Goal: Task Accomplishment & Management: Complete application form

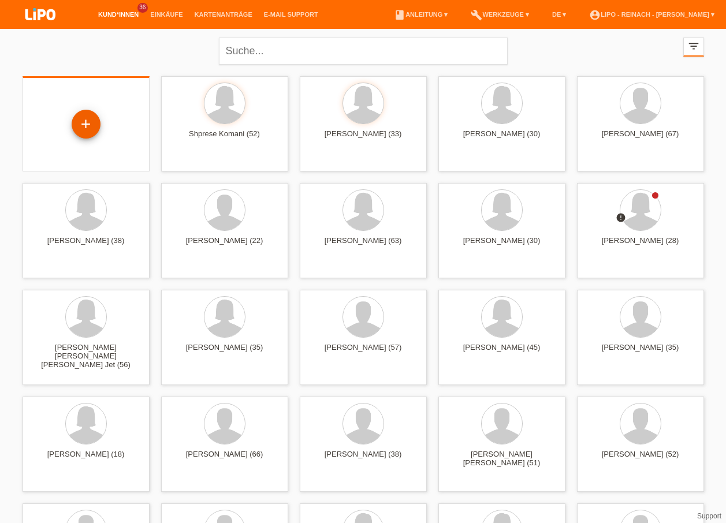
click at [84, 122] on div "+" at bounding box center [86, 124] width 29 height 29
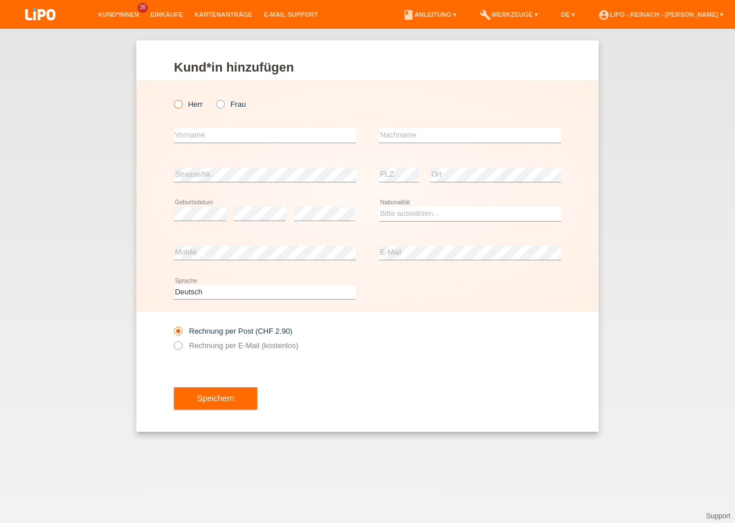
click at [172, 98] on icon at bounding box center [172, 98] width 0 height 0
click at [176, 102] on input "Herr" at bounding box center [178, 104] width 8 height 8
radio input "true"
click at [204, 136] on input "text" at bounding box center [265, 135] width 182 height 14
type input "Arjan"
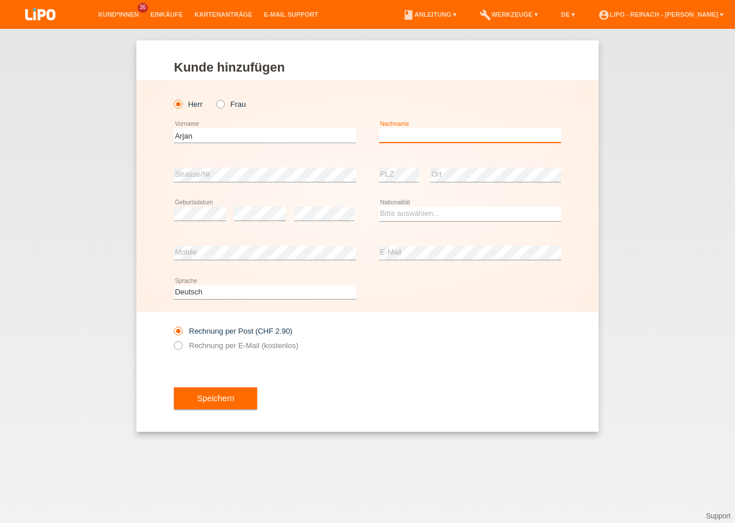
click at [398, 131] on input "text" at bounding box center [470, 135] width 182 height 14
type input "Balaj"
click at [397, 217] on select "Bitte auswählen... Schweiz Deutschland Liechtenstein Österreich ------------ Af…" at bounding box center [470, 214] width 182 height 14
select select "CH"
click at [379, 207] on select "Bitte auswählen... Schweiz Deutschland Liechtenstein Österreich ------------ Af…" at bounding box center [470, 214] width 182 height 14
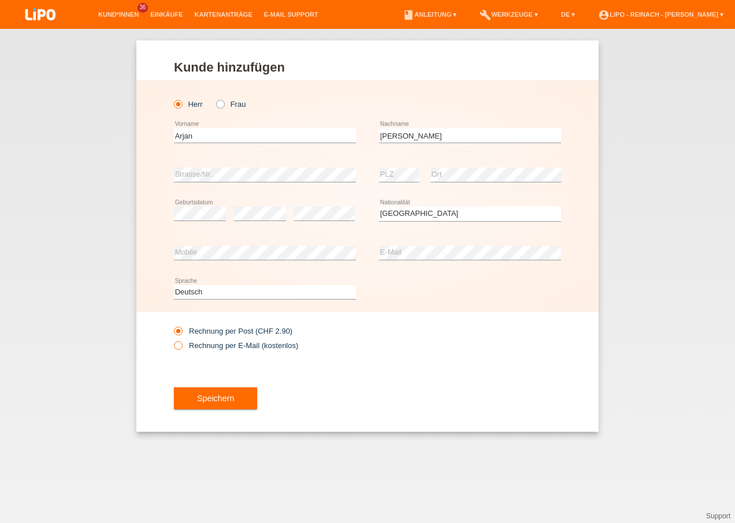
click at [172, 340] on icon at bounding box center [172, 340] width 0 height 0
click at [179, 345] on input "Rechnung per E-Mail (kostenlos)" at bounding box center [178, 348] width 8 height 14
radio input "true"
click at [232, 401] on span "Speichern" at bounding box center [215, 398] width 37 height 9
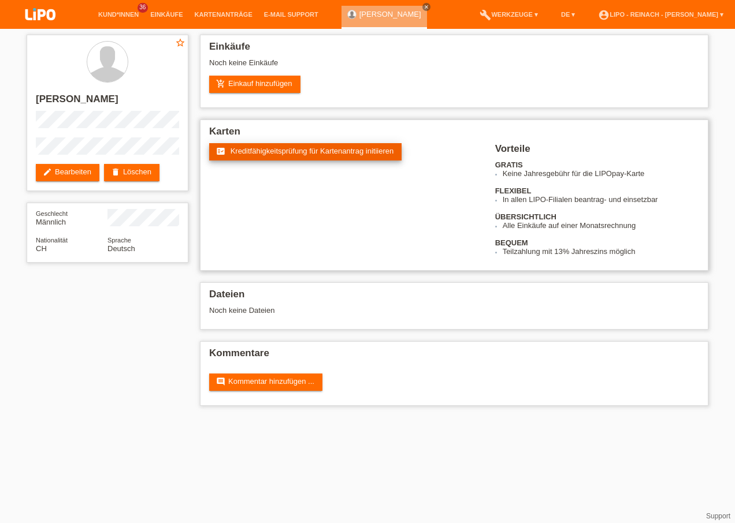
click at [325, 154] on span "Kreditfähigkeitsprüfung für Kartenantrag initiieren" at bounding box center [311, 151] width 163 height 9
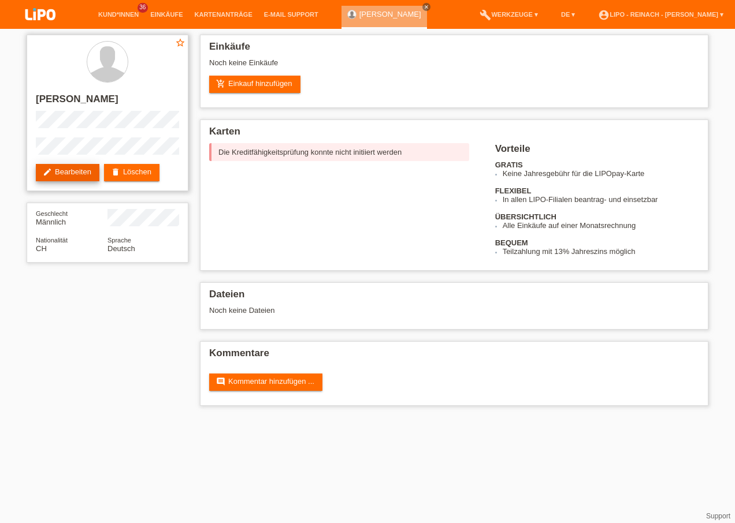
click at [76, 174] on link "edit Bearbeiten" at bounding box center [68, 172] width 64 height 17
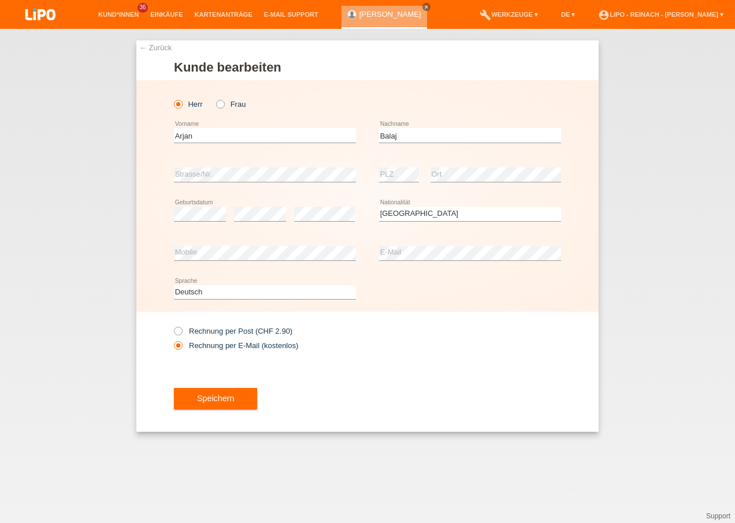
select select "CH"
click at [211, 404] on button "Speichern" at bounding box center [215, 399] width 83 height 22
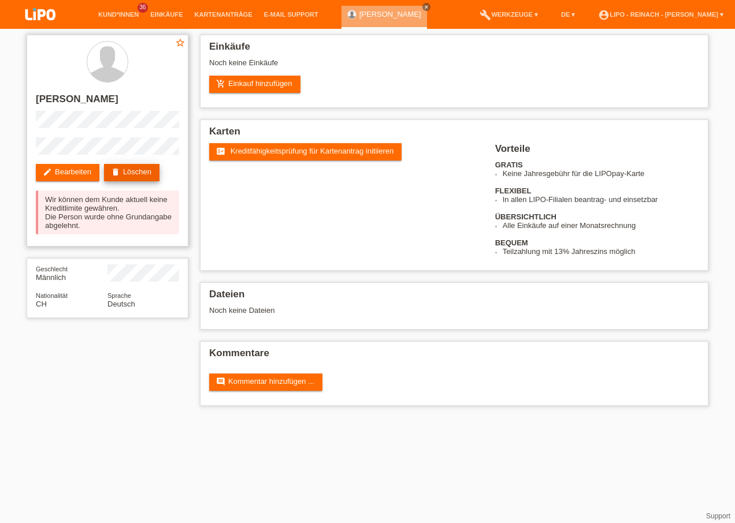
click at [143, 169] on link "delete Löschen" at bounding box center [131, 172] width 55 height 17
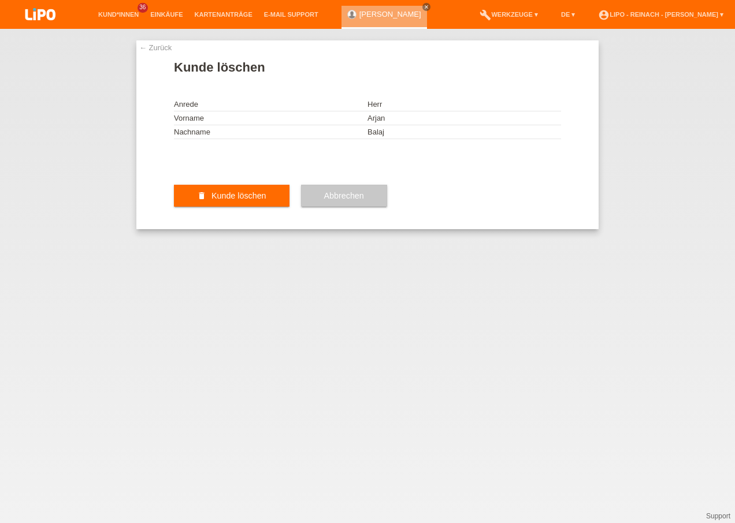
click at [248, 200] on span "Kunde löschen" at bounding box center [238, 195] width 55 height 9
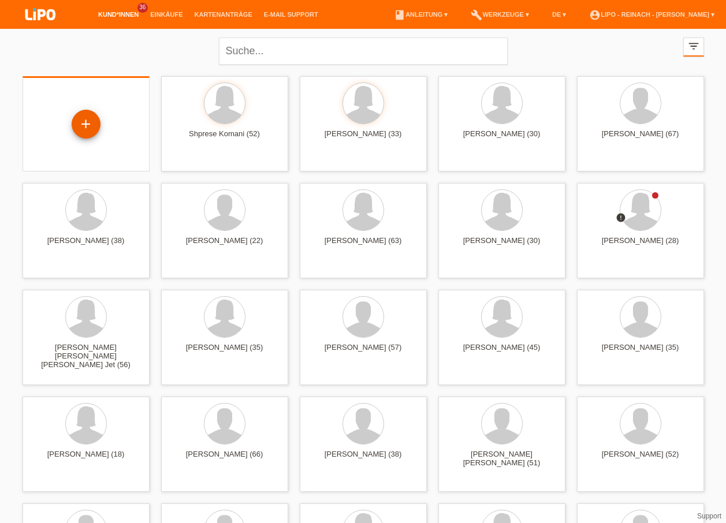
click at [90, 118] on div "+" at bounding box center [86, 124] width 29 height 29
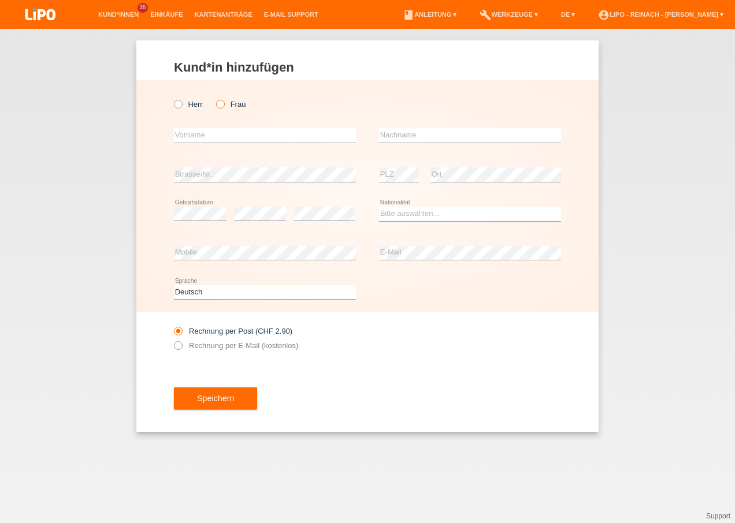
click at [214, 98] on icon at bounding box center [214, 98] width 0 height 0
click at [221, 103] on input "Frau" at bounding box center [220, 104] width 8 height 8
radio input "true"
click at [210, 134] on input "text" at bounding box center [265, 135] width 182 height 14
type input "i"
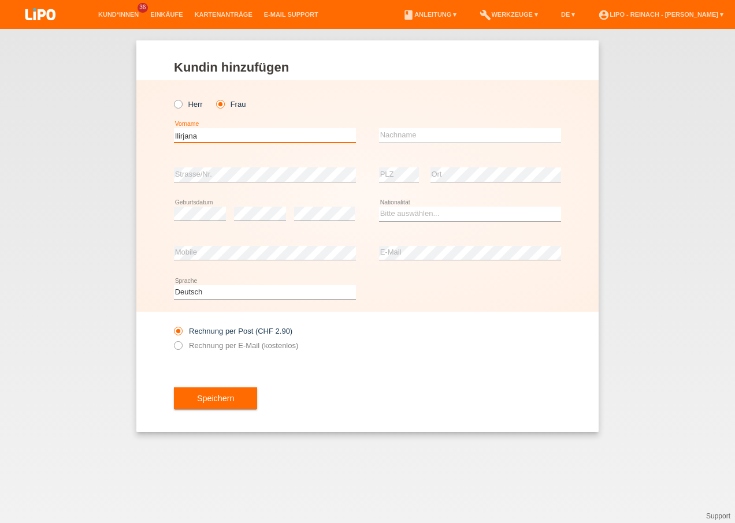
type input "Ilirjana"
click at [420, 137] on input "text" at bounding box center [470, 135] width 182 height 14
type input "Markaj"
click at [423, 216] on select "Bitte auswählen... Schweiz Deutschland Liechtenstein Österreich ------------ Af…" at bounding box center [470, 214] width 182 height 14
select select "XK"
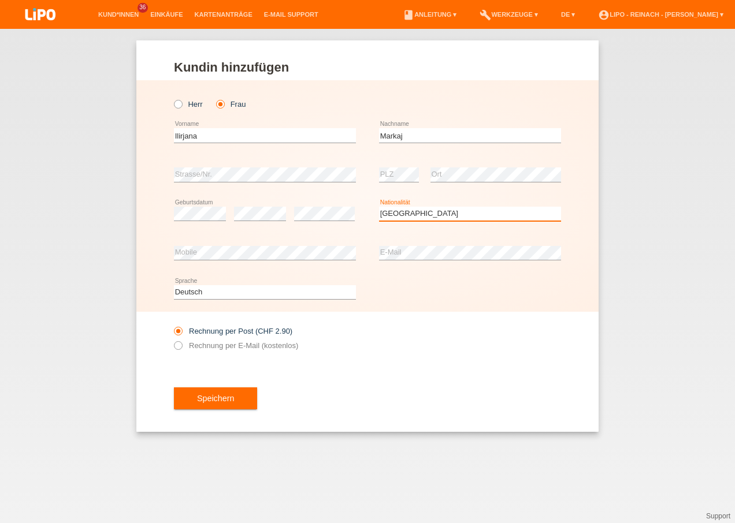
click at [379, 207] on select "Bitte auswählen... Schweiz Deutschland Liechtenstein Österreich ------------ Af…" at bounding box center [470, 214] width 182 height 14
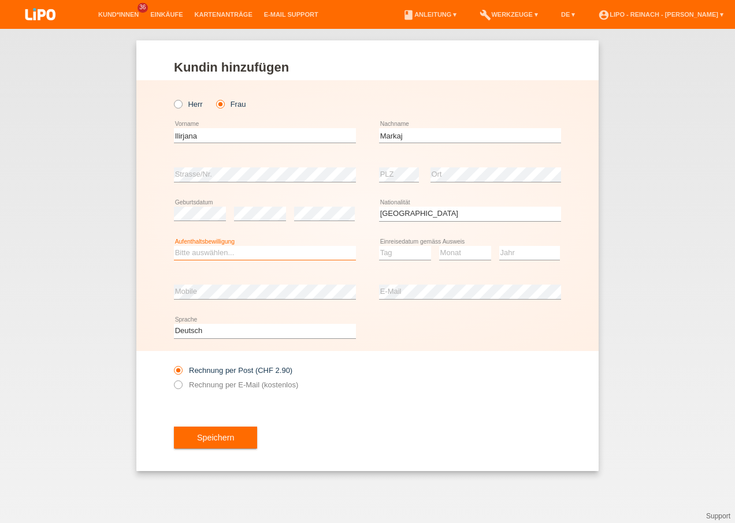
click at [232, 250] on select "Bitte auswählen... C B B - Flüchtlingsstatus Andere" at bounding box center [265, 253] width 182 height 14
select select "B"
click at [174, 246] on select "Bitte auswählen... C B B - Flüchtlingsstatus Andere" at bounding box center [265, 253] width 182 height 14
click at [422, 249] on select "Tag 01 02 03 04 05 06 07 08 09 10 11" at bounding box center [405, 253] width 52 height 14
select select "07"
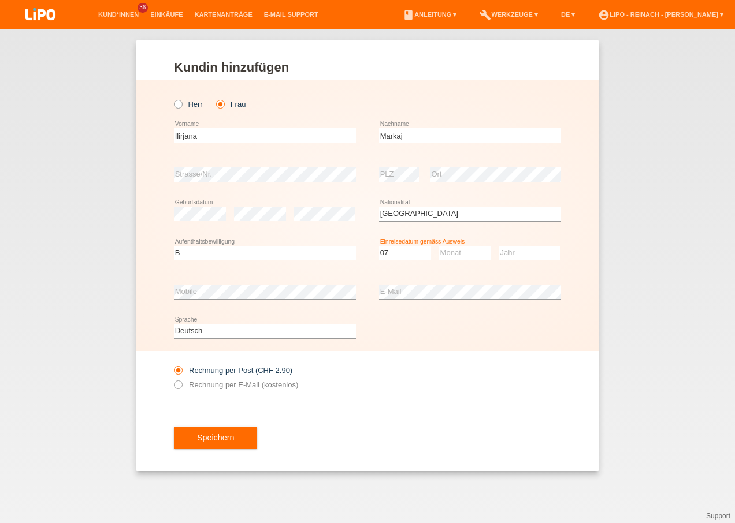
click at [379, 246] on select "Tag 01 02 03 04 05 06 07 08 09 10 11" at bounding box center [405, 253] width 52 height 14
click at [451, 251] on select "Monat 01 02 03 04 05 06 07 08 09 10 11" at bounding box center [465, 253] width 52 height 14
select select "05"
click at [439, 246] on select "Monat 01 02 03 04 05 06 07 08 09 10 11" at bounding box center [465, 253] width 52 height 14
click at [525, 247] on select "Jahr 2025 2024 2023 2022 2021 2020 2019 2018 2017 2016 2015 2014 2013 2012 2011…" at bounding box center [529, 253] width 61 height 14
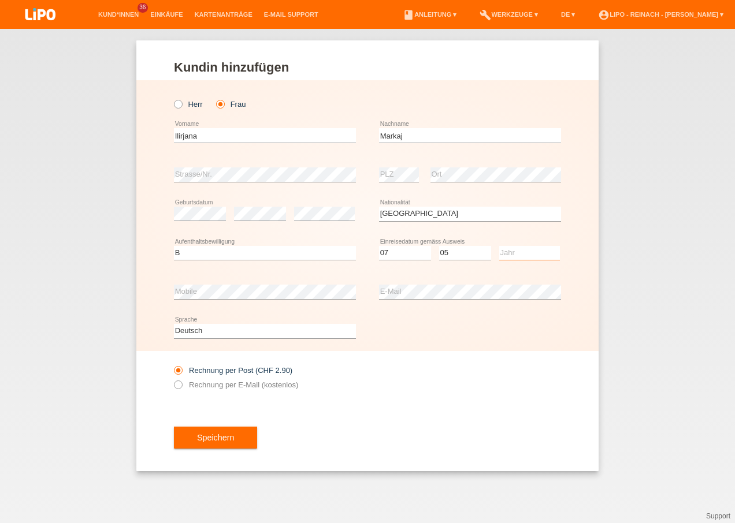
select select "2025"
click at [499, 246] on select "Jahr 2025 2024 2023 2022 2021 2020 2019 2018 2017 2016 2015 2014 2013 2012 2011…" at bounding box center [529, 253] width 61 height 14
click at [217, 427] on button "Speichern" at bounding box center [215, 438] width 83 height 22
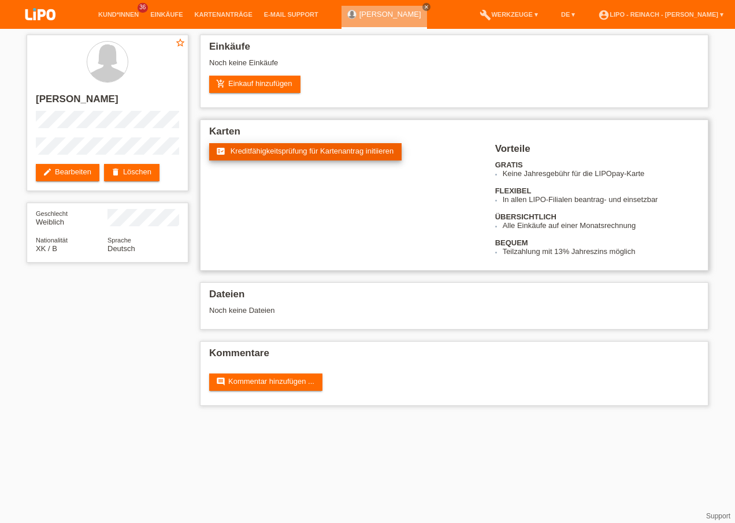
click at [311, 152] on span "Kreditfähigkeitsprüfung für Kartenantrag initiieren" at bounding box center [311, 151] width 163 height 9
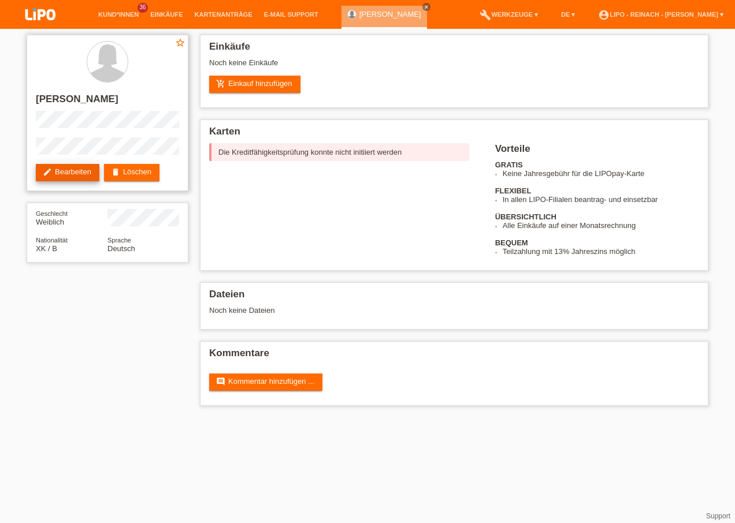
click at [88, 172] on link "edit Bearbeiten" at bounding box center [68, 172] width 64 height 17
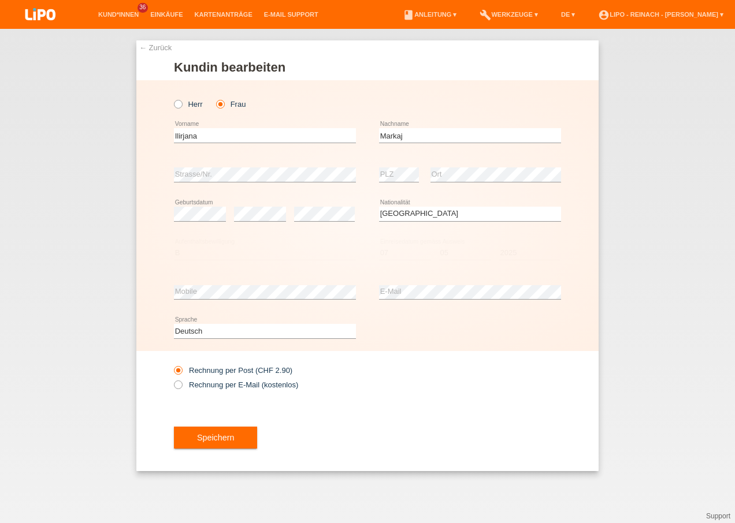
select select "XK"
select select "B"
select select "07"
select select "05"
select select "2025"
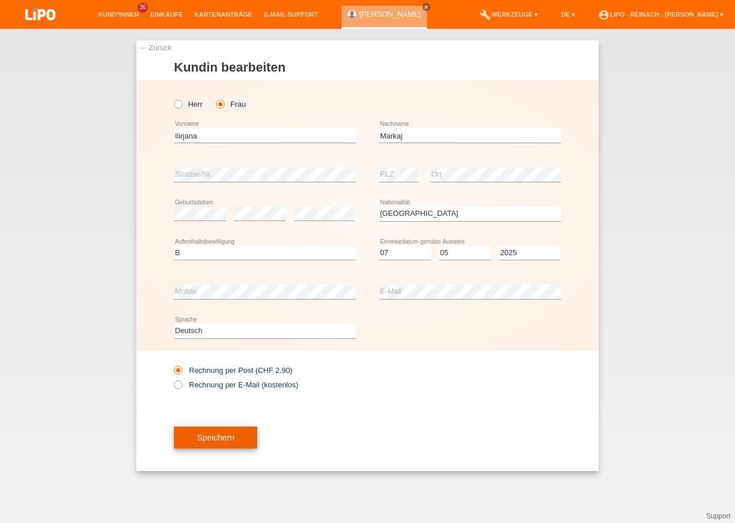
click at [239, 434] on button "Speichern" at bounding box center [215, 438] width 83 height 22
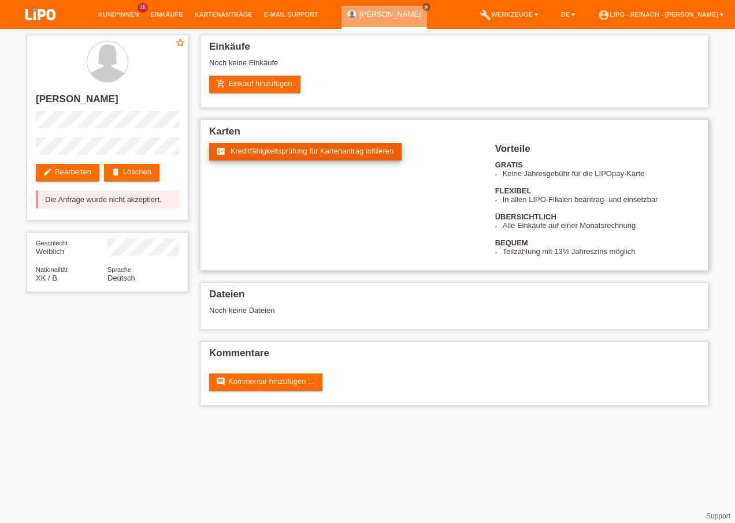
click at [298, 150] on span "Kreditfähigkeitsprüfung für Kartenantrag initiieren" at bounding box center [311, 151] width 163 height 9
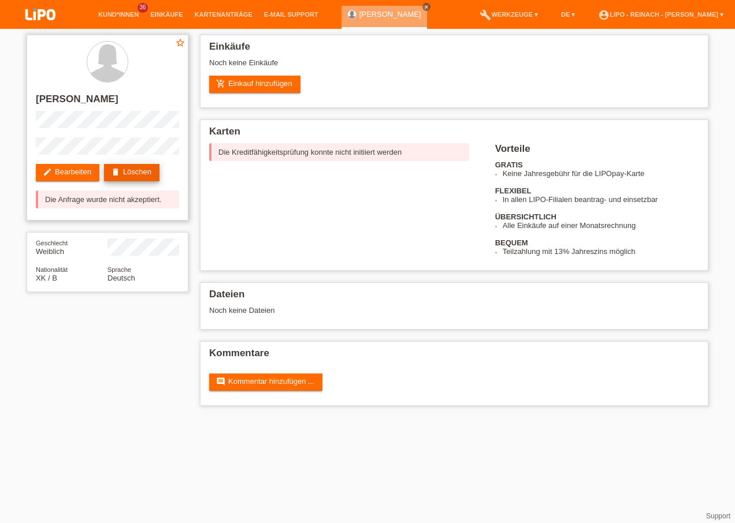
click at [135, 172] on link "delete Löschen" at bounding box center [131, 172] width 55 height 17
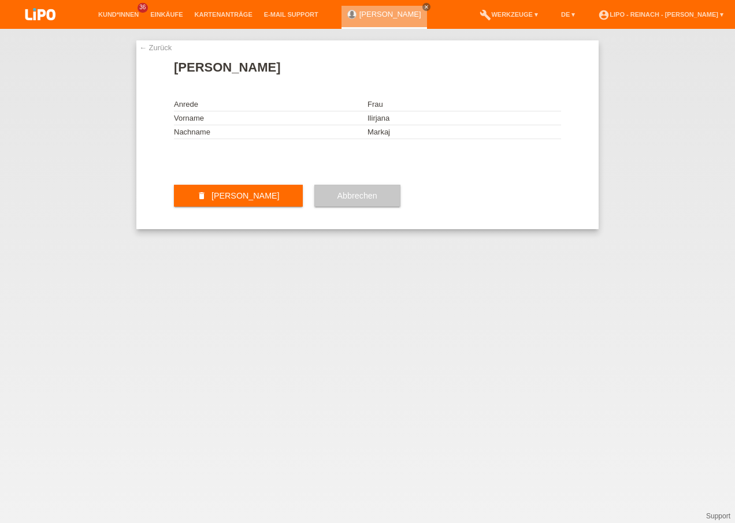
click at [227, 200] on span "Kundin löschen" at bounding box center [245, 195] width 68 height 9
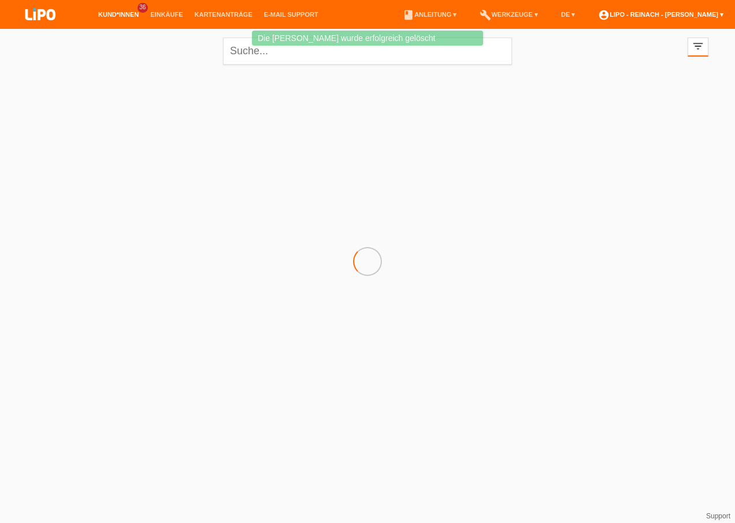
click at [663, 13] on link "account_circle LIPO - Reinach - [PERSON_NAME] ▾" at bounding box center [660, 14] width 137 height 7
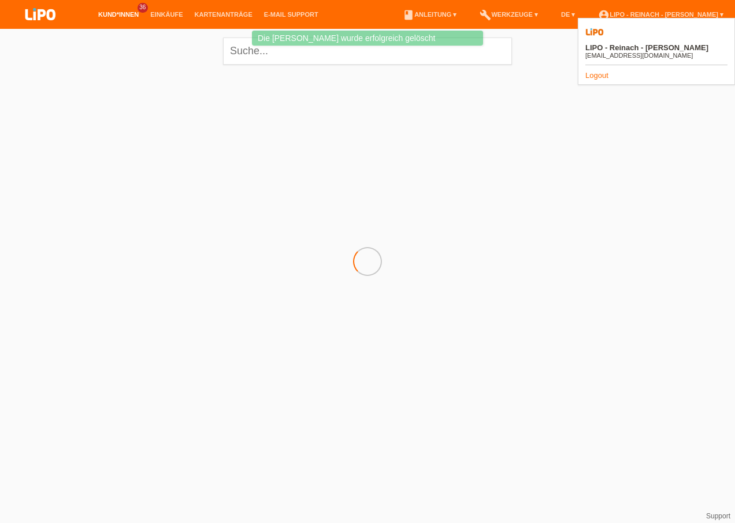
click at [600, 71] on link "Logout" at bounding box center [596, 75] width 23 height 9
